Goal: Task Accomplishment & Management: Manage account settings

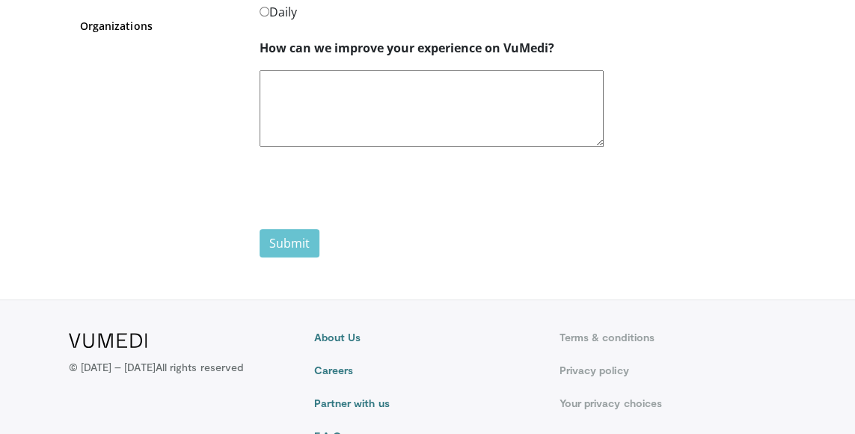
scroll to position [224, 0]
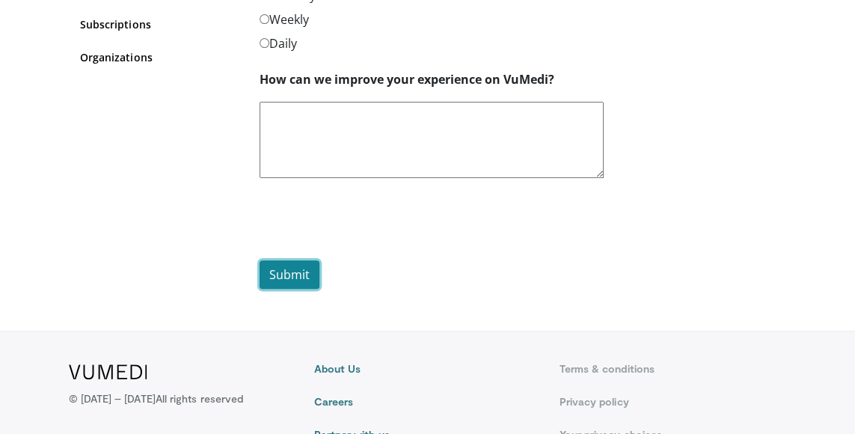
click at [286, 276] on button "Submit" at bounding box center [290, 274] width 60 height 28
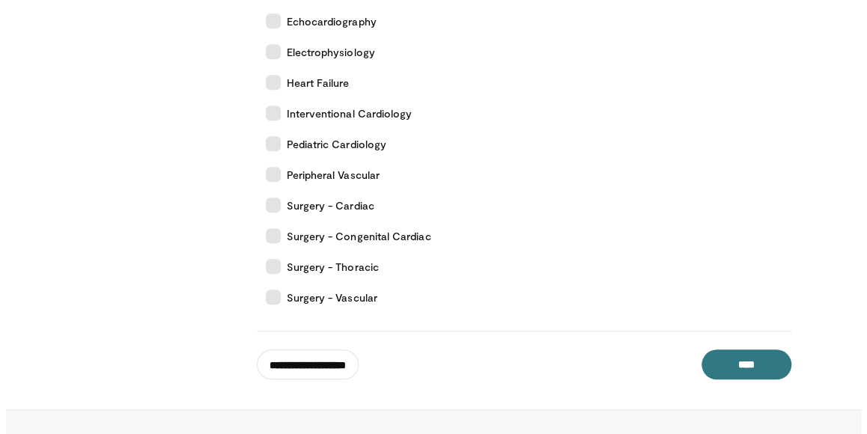
scroll to position [449, 0]
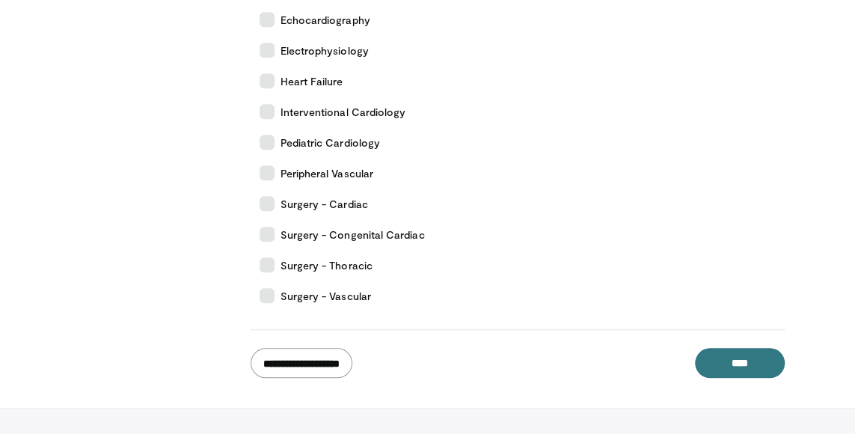
click at [337, 355] on input "**********" at bounding box center [302, 363] width 102 height 30
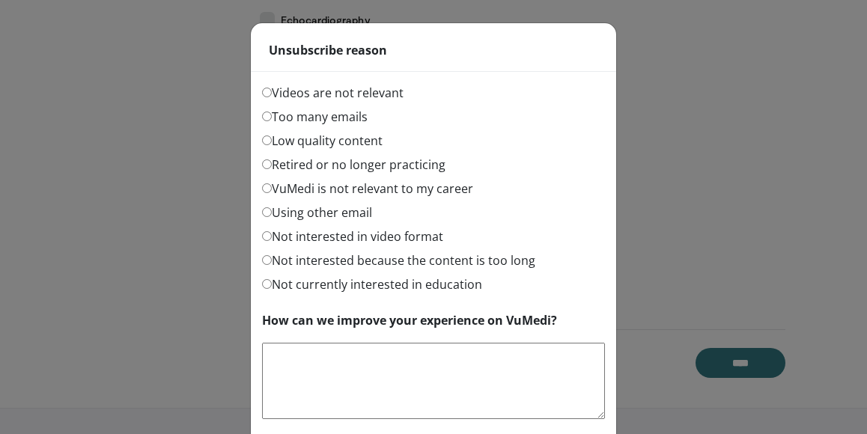
scroll to position [75, 0]
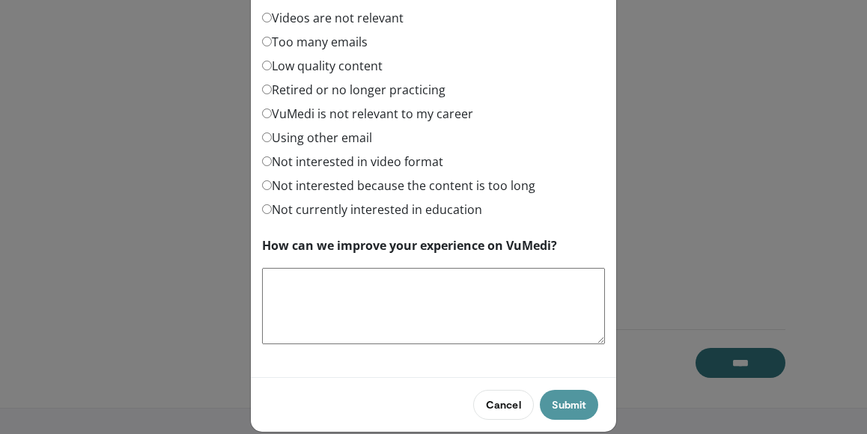
click at [562, 397] on button "Submit" at bounding box center [569, 405] width 58 height 30
